Goal: Navigation & Orientation: Find specific page/section

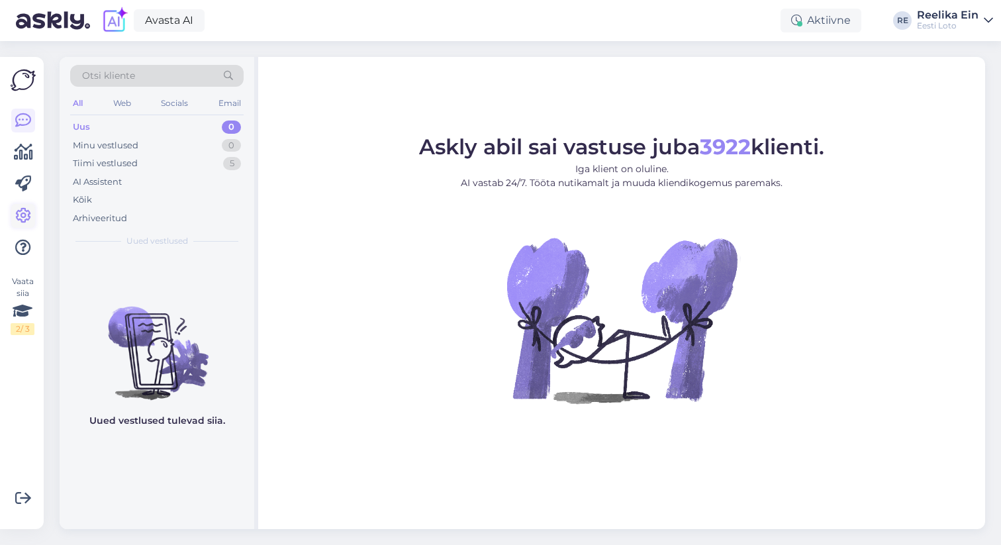
click at [21, 212] on icon at bounding box center [23, 216] width 16 height 16
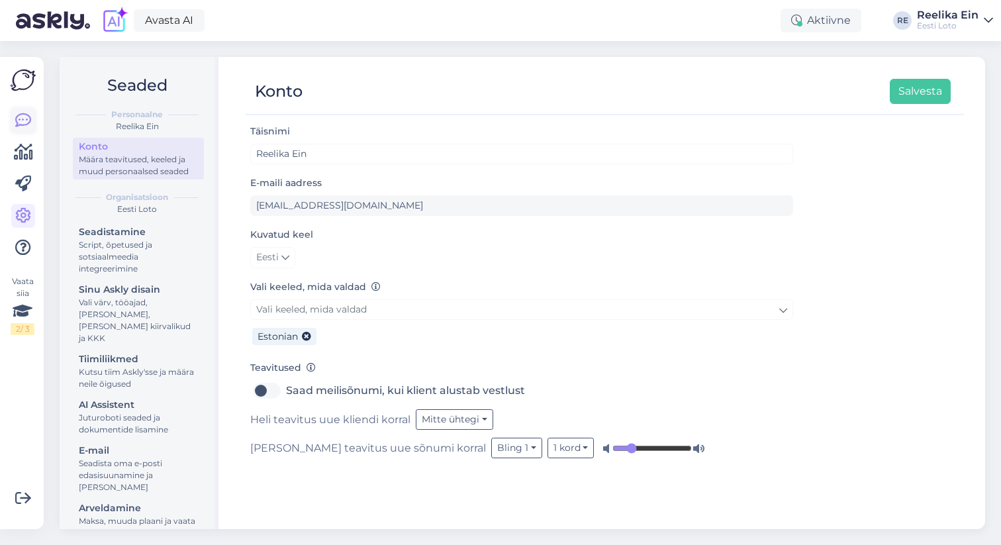
click at [23, 118] on icon at bounding box center [23, 121] width 16 height 16
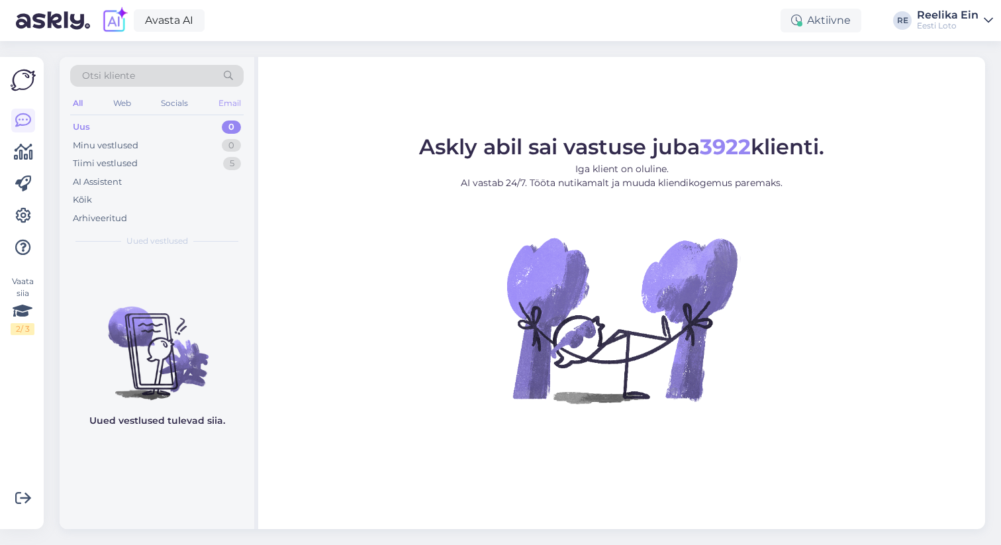
click at [228, 103] on div "Email" at bounding box center [230, 103] width 28 height 17
click at [21, 150] on icon at bounding box center [23, 152] width 19 height 16
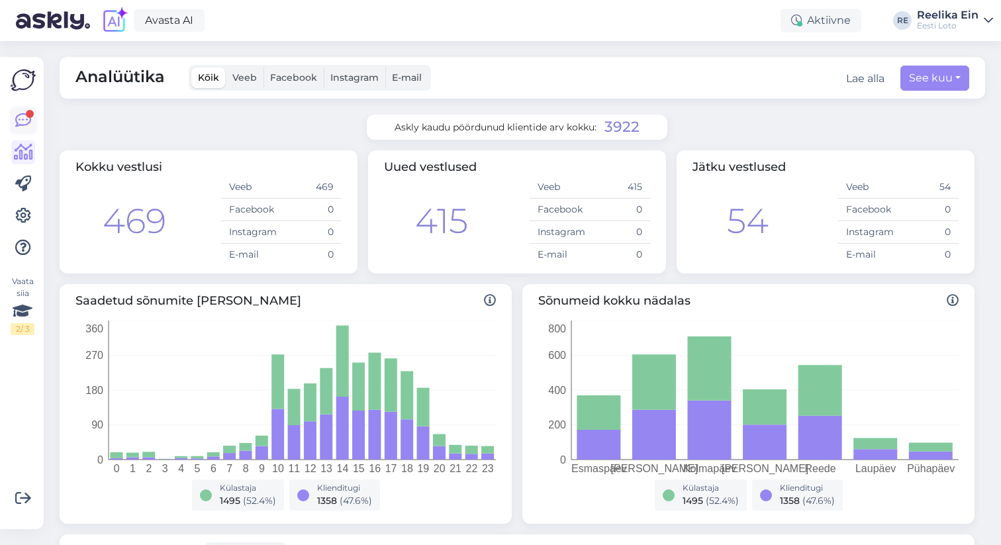
click at [29, 118] on icon at bounding box center [23, 121] width 16 height 16
